Goal: Transaction & Acquisition: Purchase product/service

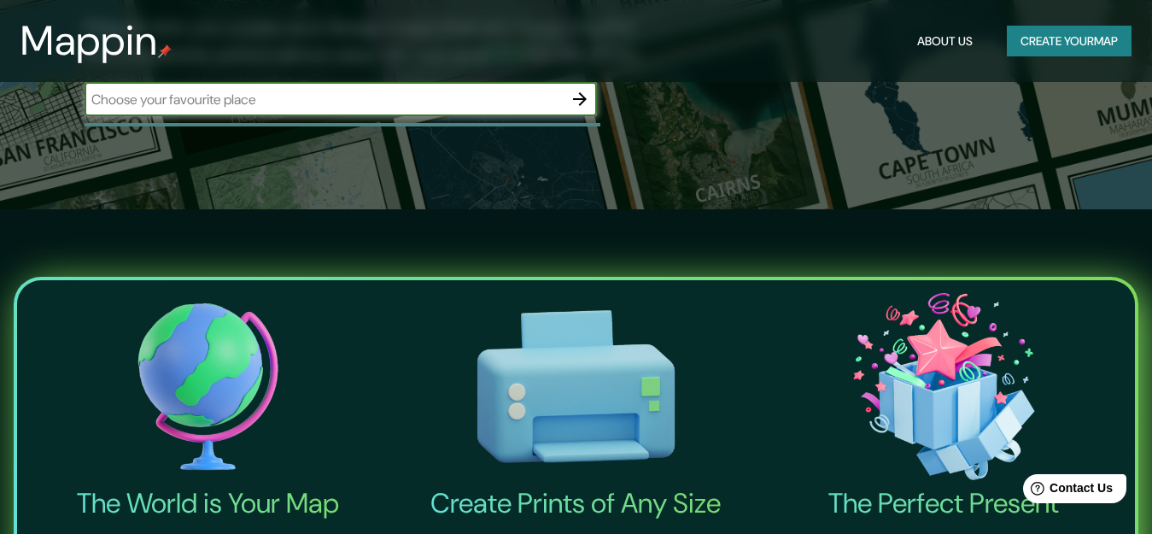
scroll to position [238, 0]
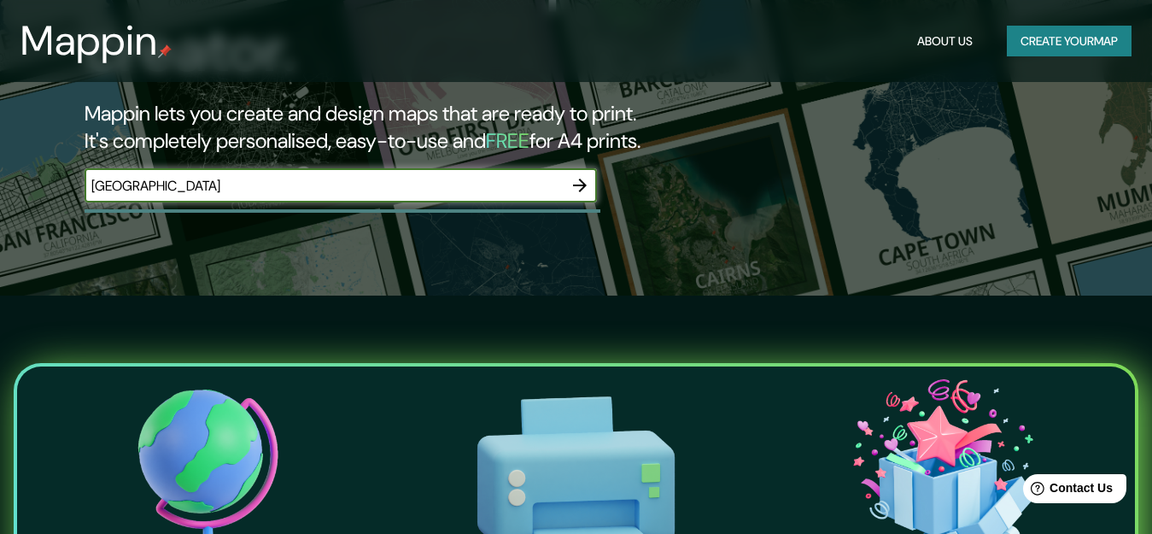
type input "jakarta"
click at [584, 175] on icon "button" at bounding box center [580, 185] width 20 height 20
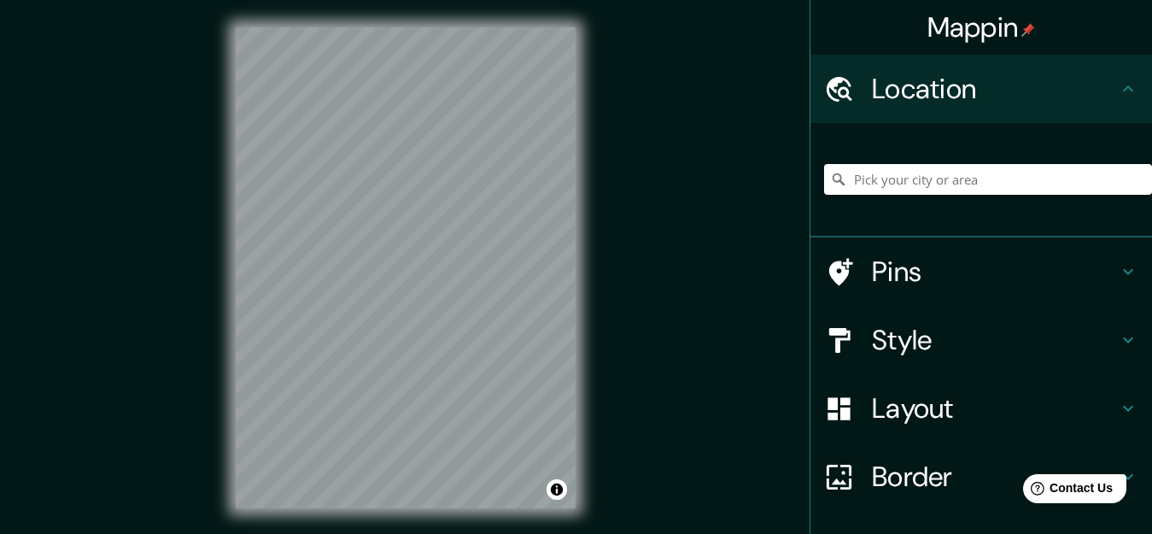
scroll to position [120, 0]
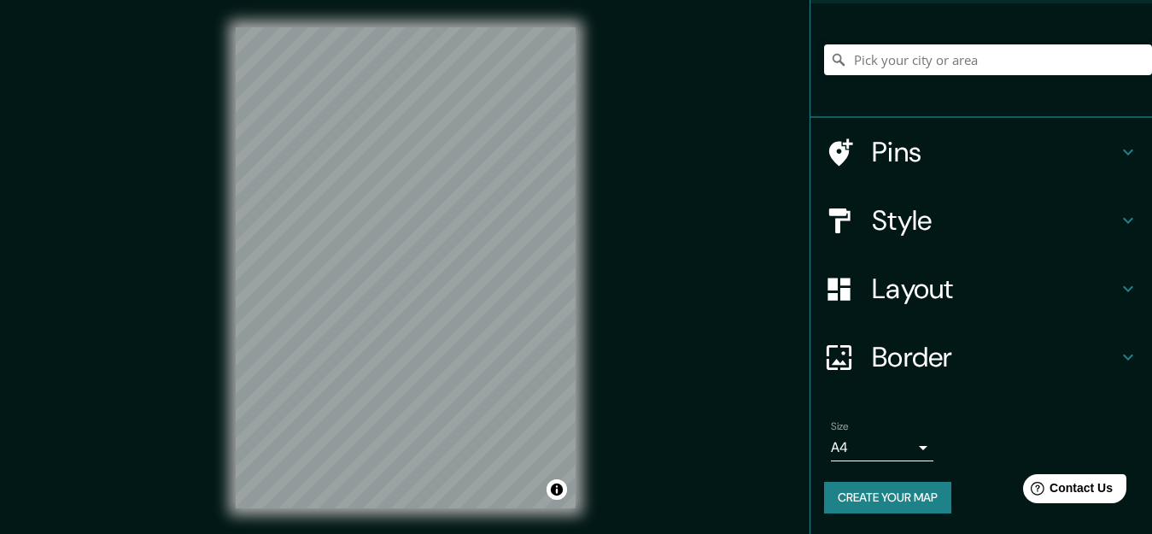
click at [890, 448] on body "Mappin Location Pins Style Layout Border Choose a border. Hint : you can make l…" at bounding box center [576, 267] width 1152 height 534
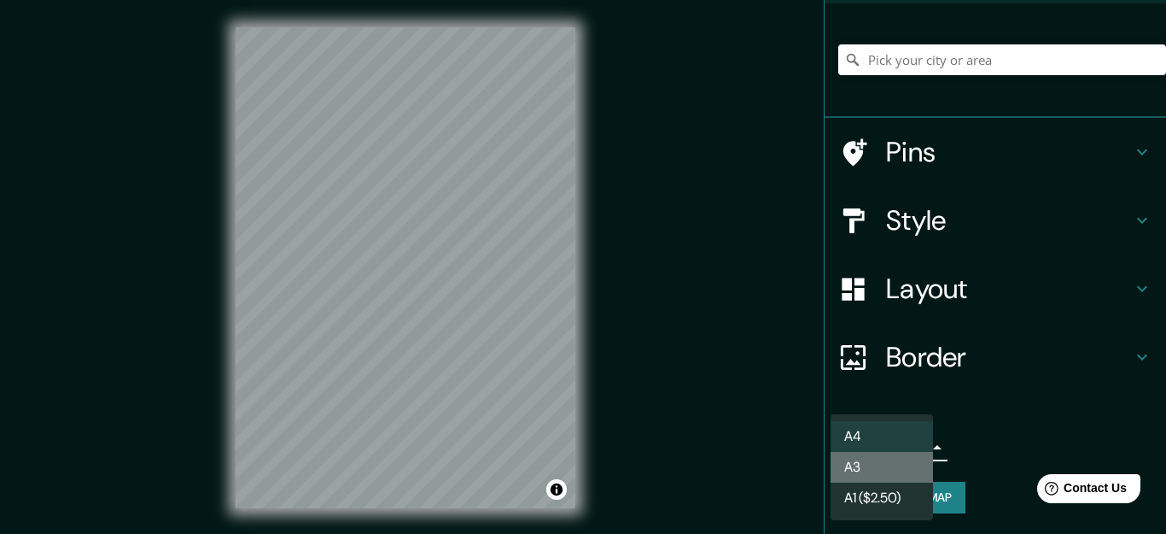
click at [914, 470] on li "A3" at bounding box center [882, 467] width 102 height 31
type input "a4"
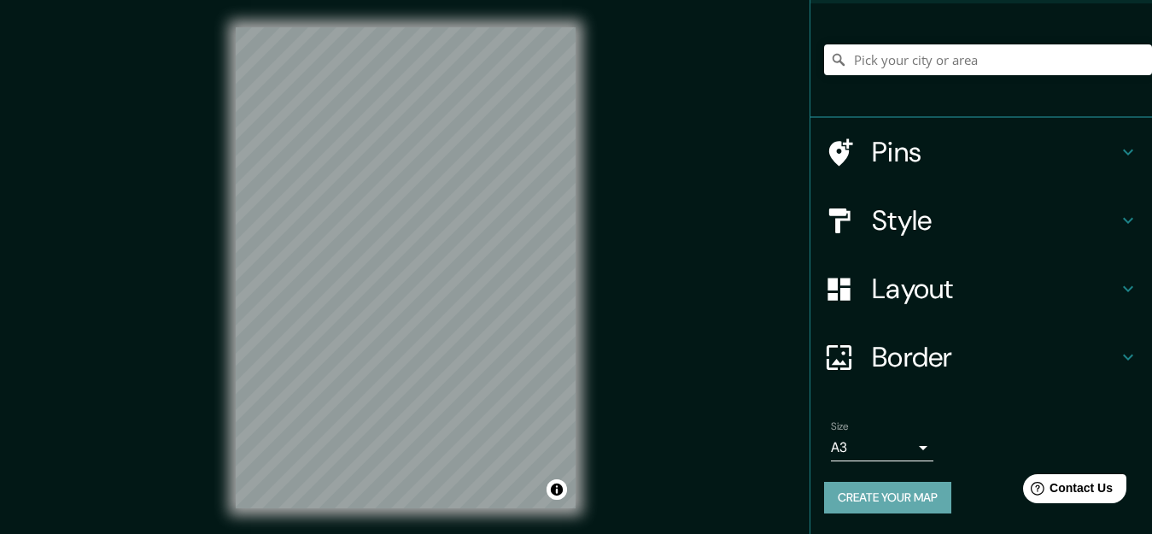
click at [923, 499] on button "Create your map" at bounding box center [887, 498] width 127 height 32
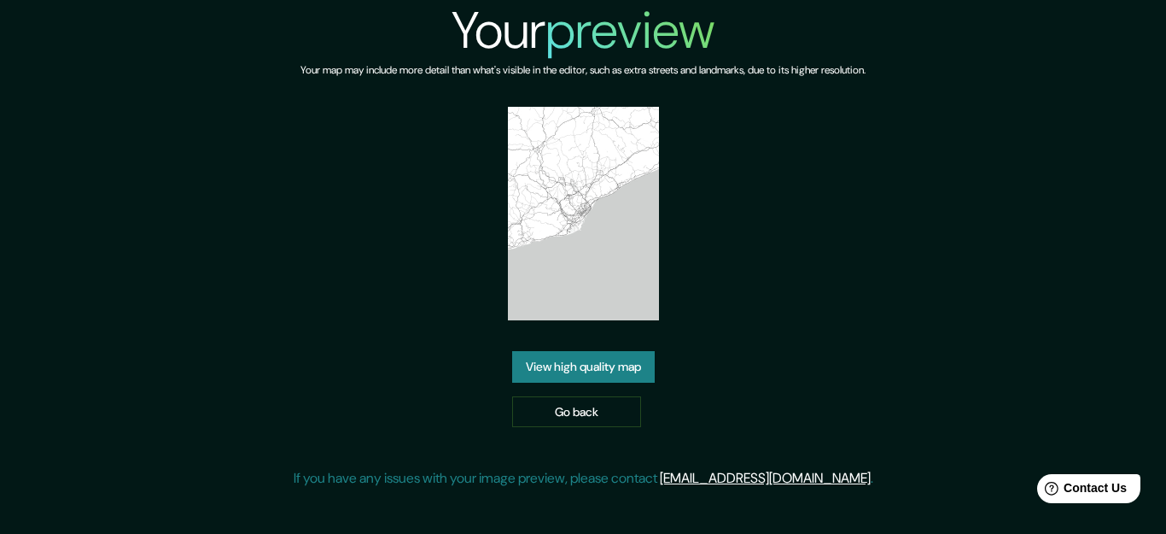
click at [616, 370] on link "View high quality map" at bounding box center [583, 367] width 143 height 32
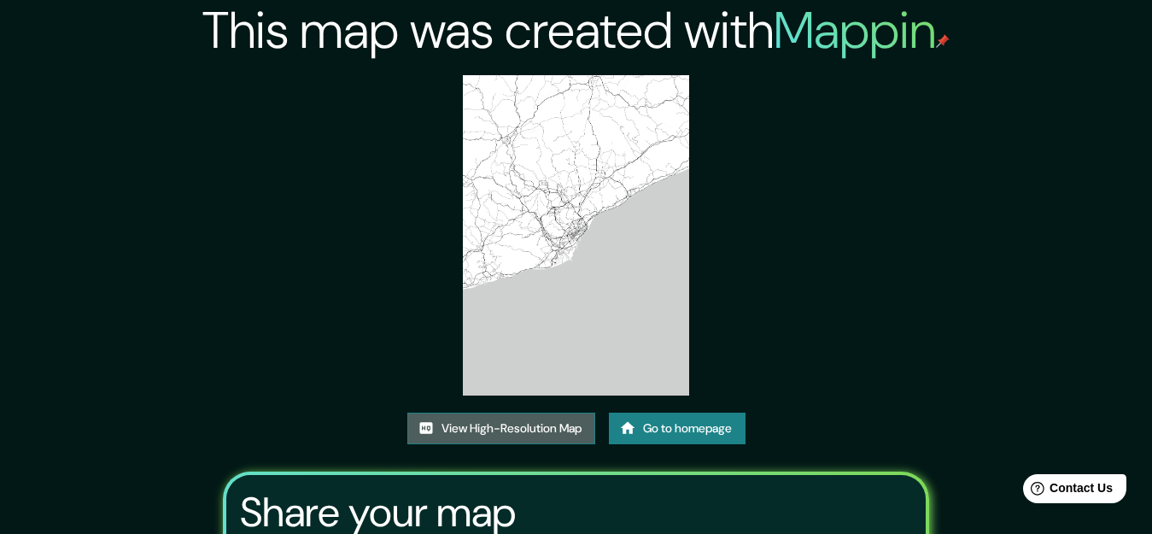
click at [546, 434] on link "View High-Resolution Map" at bounding box center [501, 428] width 188 height 32
click at [528, 433] on link "View High-Resolution Map" at bounding box center [501, 428] width 188 height 32
click at [883, 37] on h2 "Mappin" at bounding box center [862, 30] width 176 height 67
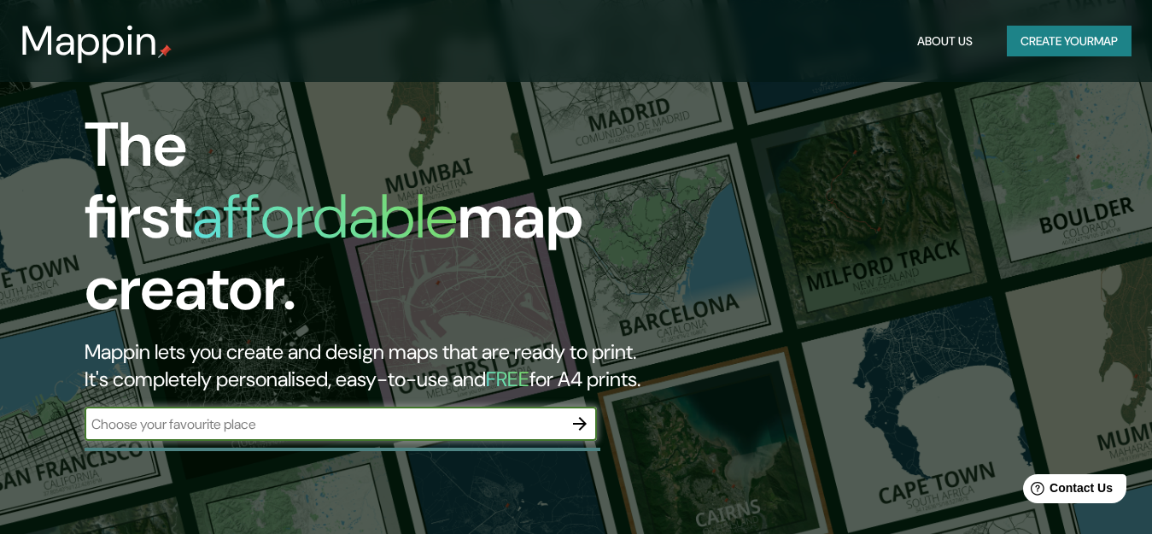
scroll to position [171, 0]
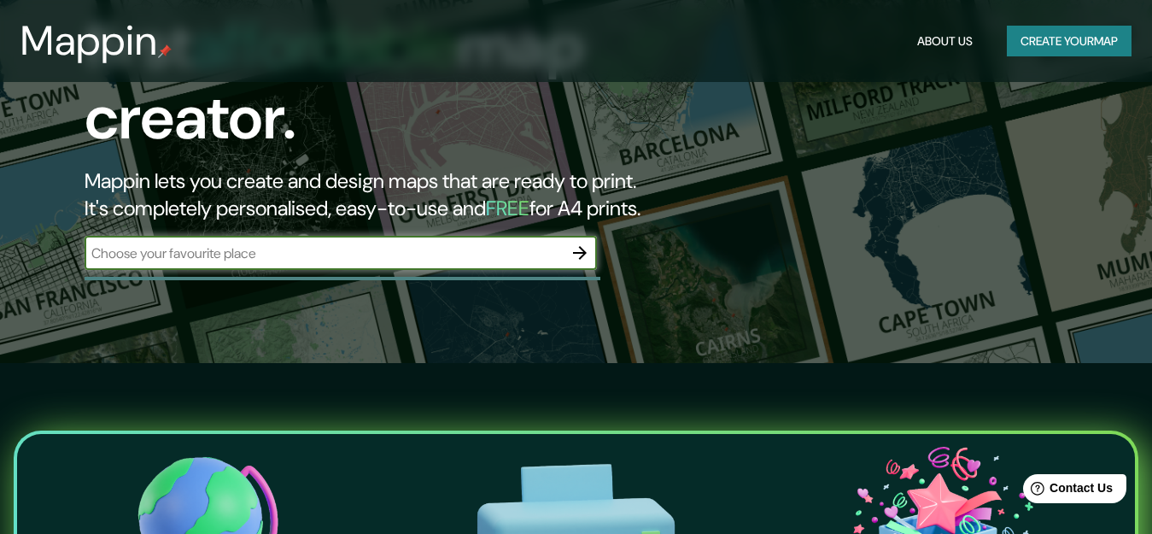
click at [546, 243] on input "text" at bounding box center [324, 253] width 478 height 20
